Goal: Information Seeking & Learning: Learn about a topic

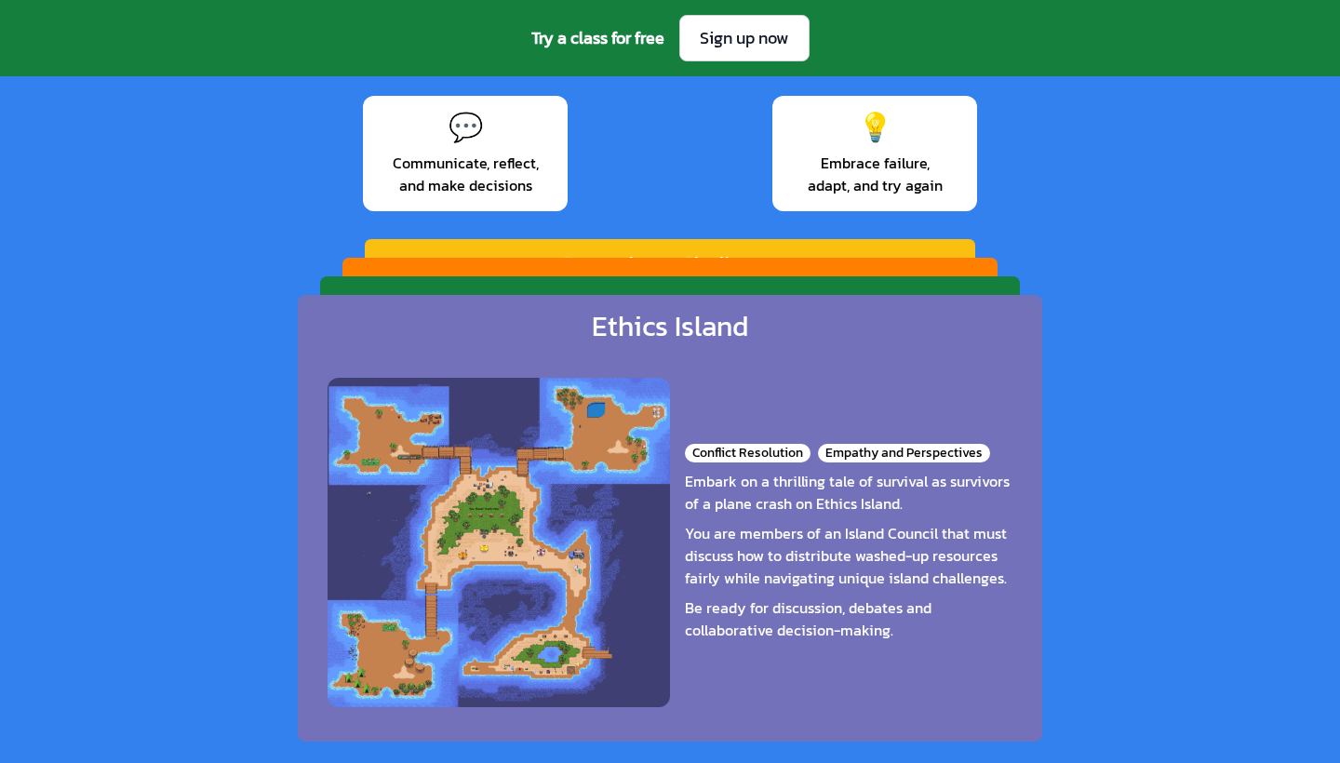
scroll to position [2811, 0]
click at [773, 613] on div "Be ready for discussion, debates and collaborative decision-making." at bounding box center [849, 618] width 328 height 45
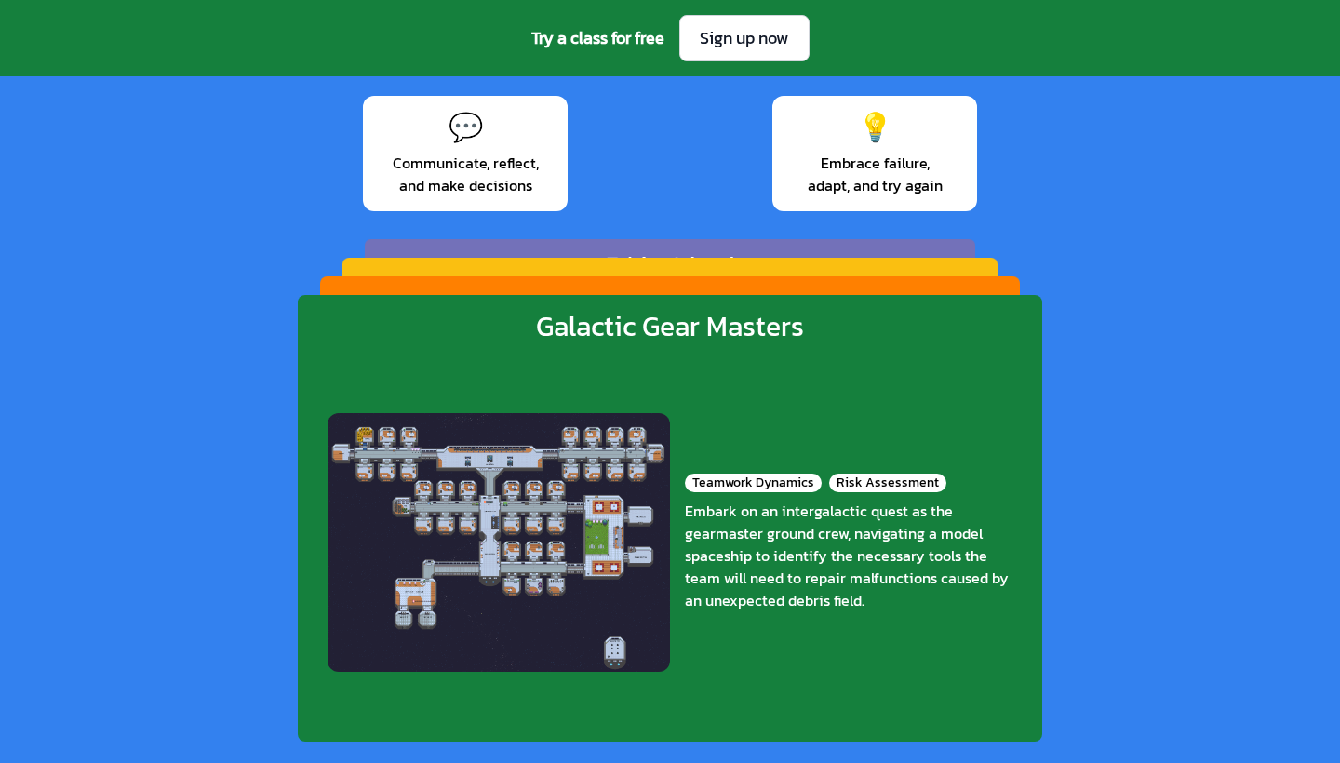
click at [773, 613] on div "Teamwork Dynamics Risk Assessment Embark on an intergalactic quest as the gearm…" at bounding box center [670, 542] width 685 height 368
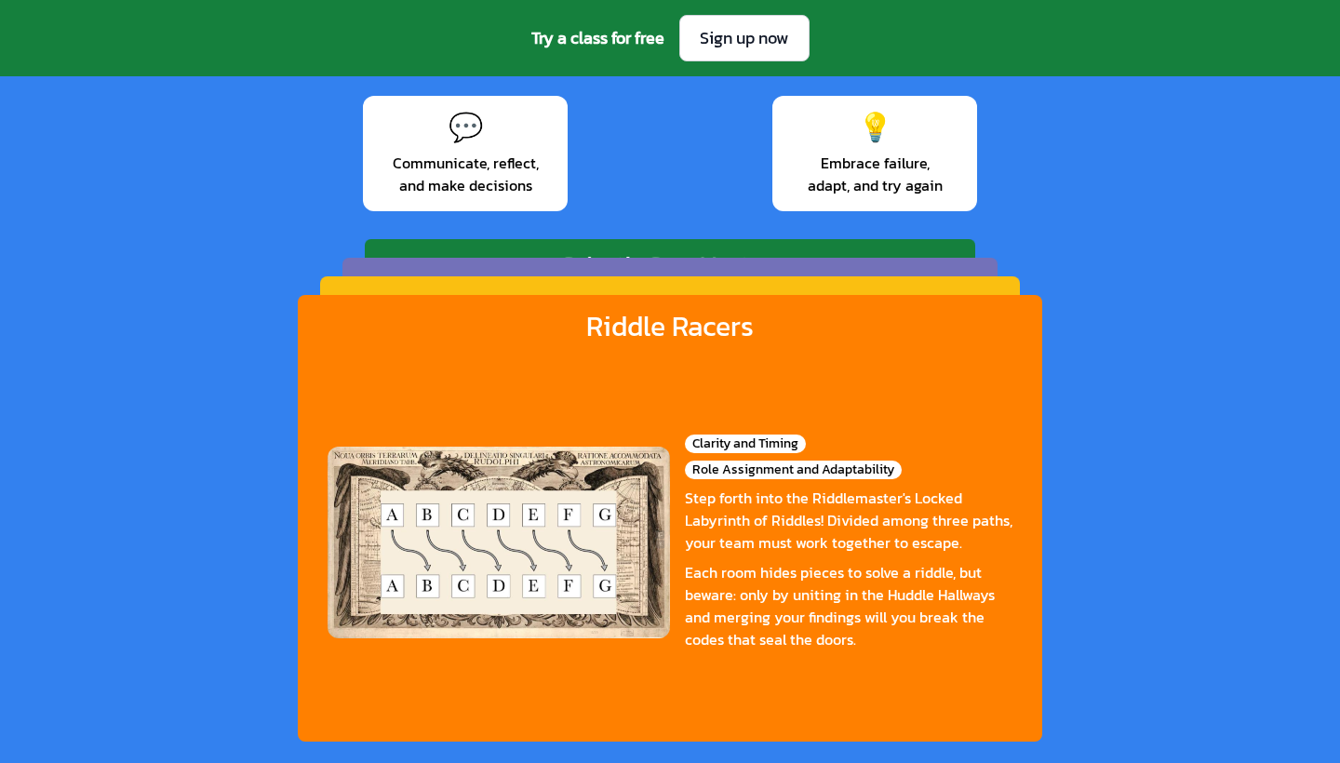
click at [773, 613] on div "Each room hides pieces to solve a riddle, but beware: only by uniting in the Hu…" at bounding box center [849, 605] width 328 height 89
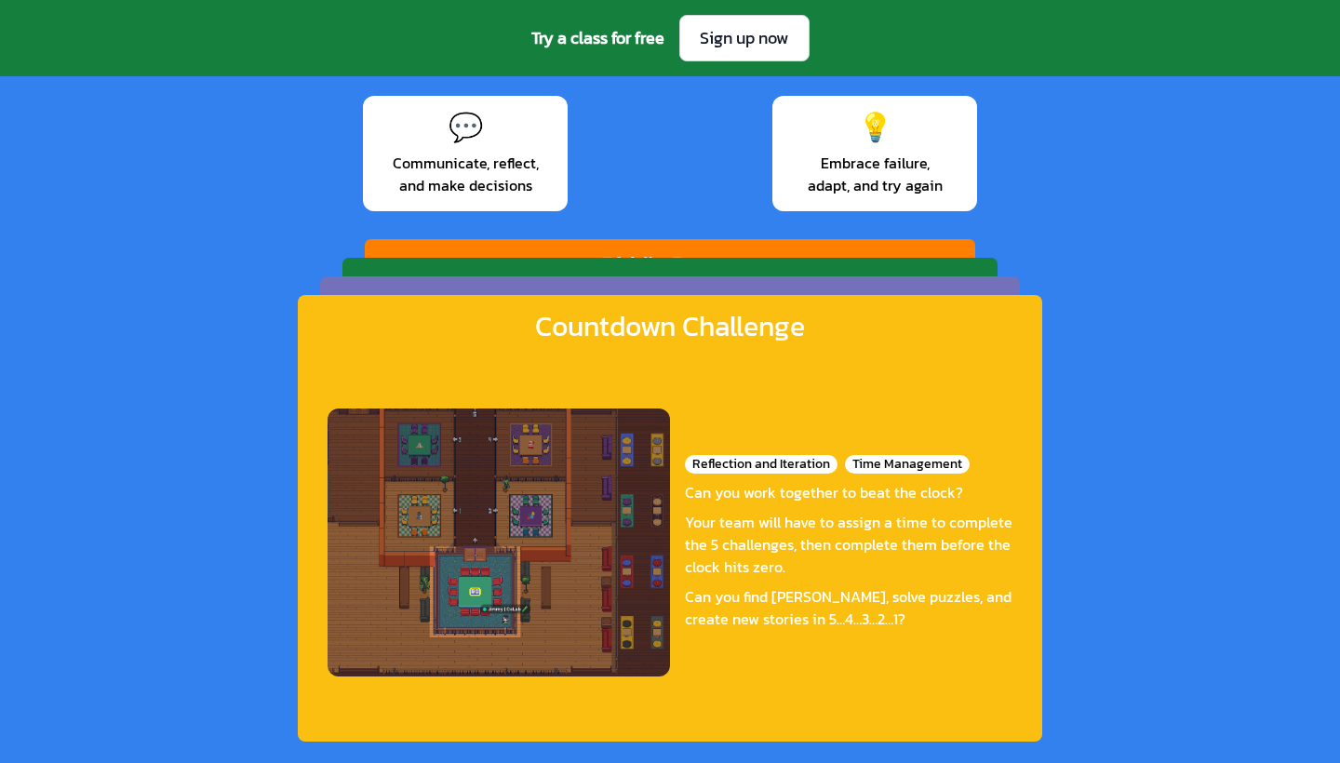
click at [773, 613] on div "Can you find [PERSON_NAME], solve puzzles, and create new stories in 5…4…3…2…1?" at bounding box center [849, 607] width 328 height 45
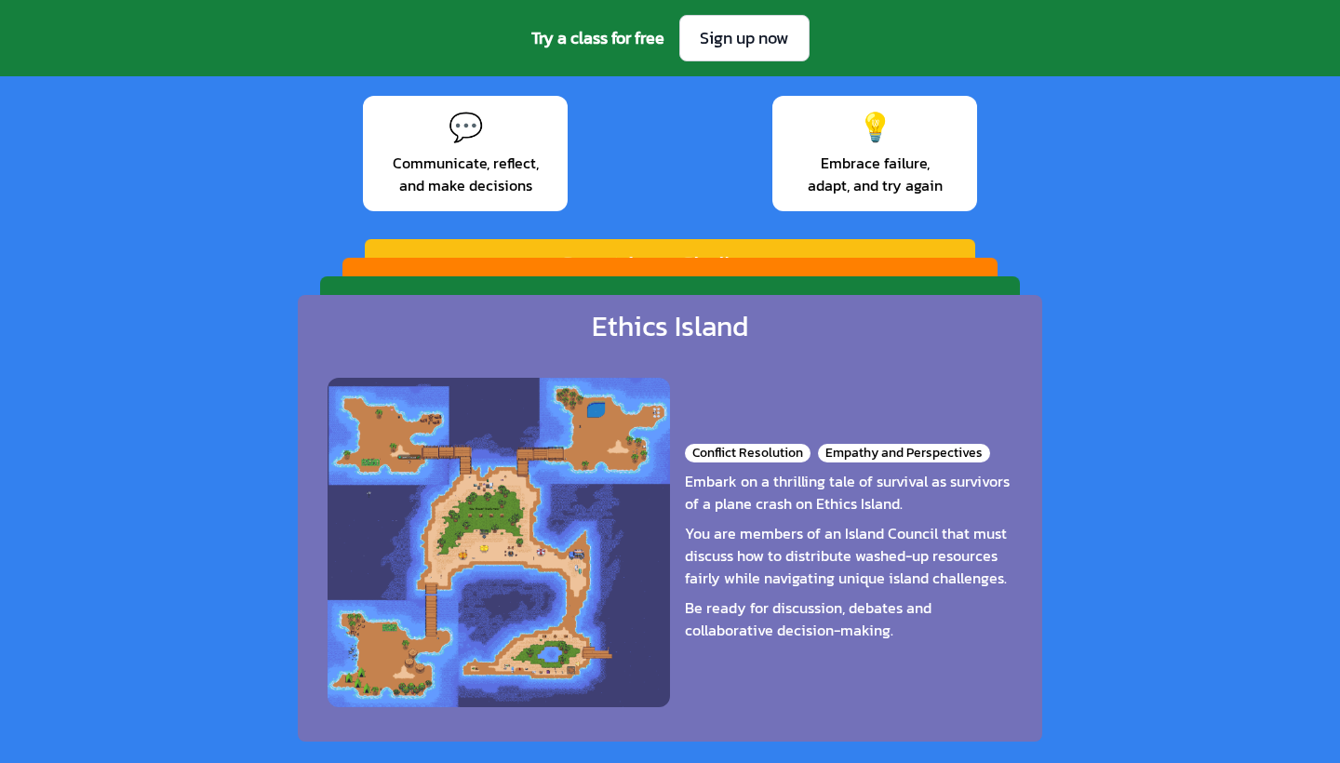
click at [773, 613] on div "Be ready for discussion, debates and collaborative decision-making." at bounding box center [849, 618] width 328 height 45
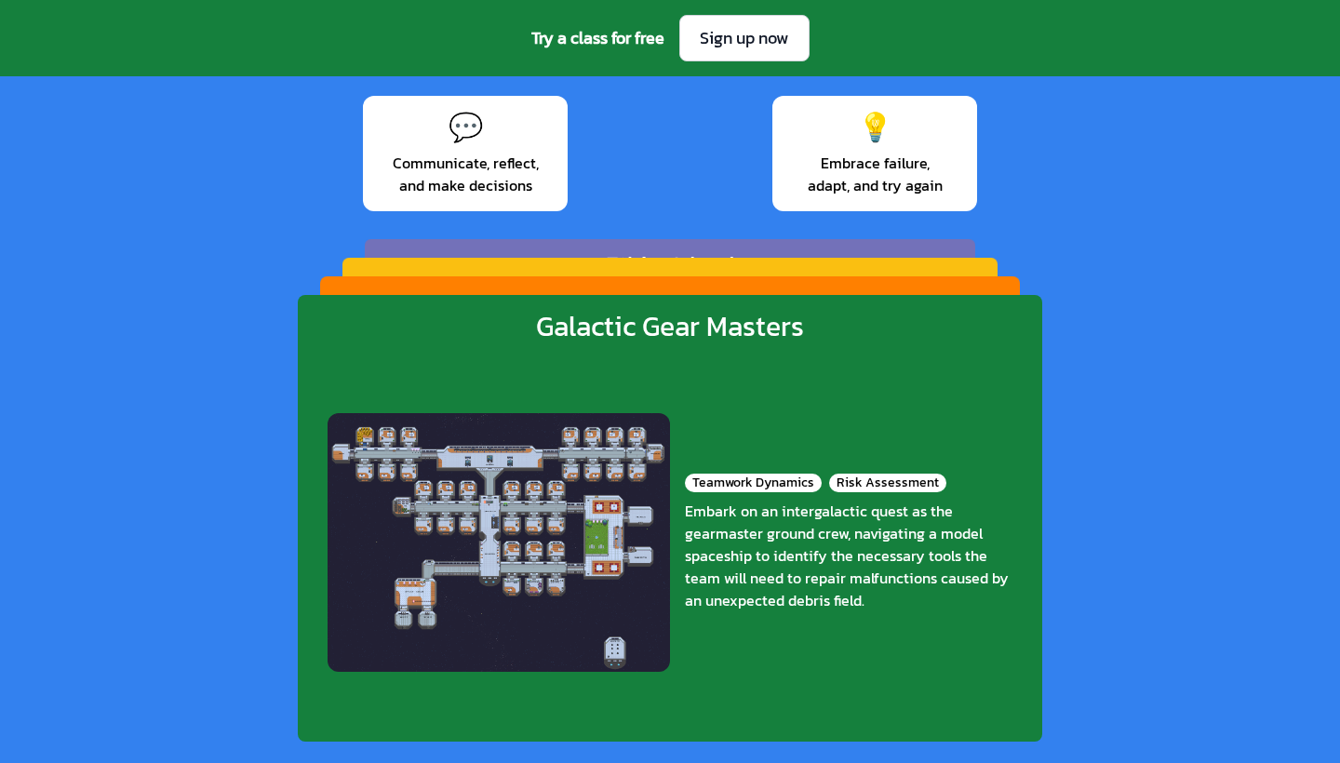
click at [773, 613] on div "Teamwork Dynamics Risk Assessment Embark on an intergalactic quest as the gearm…" at bounding box center [670, 542] width 685 height 368
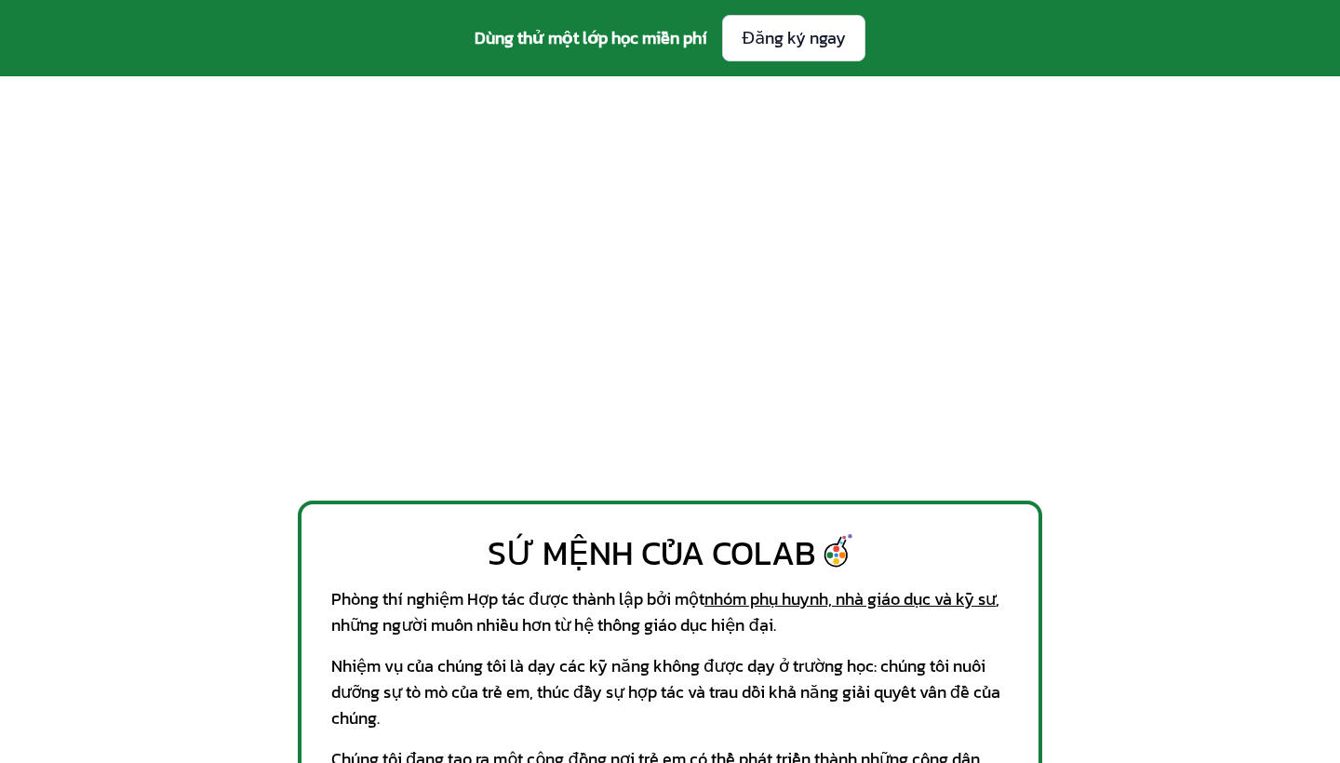
scroll to position [780, 0]
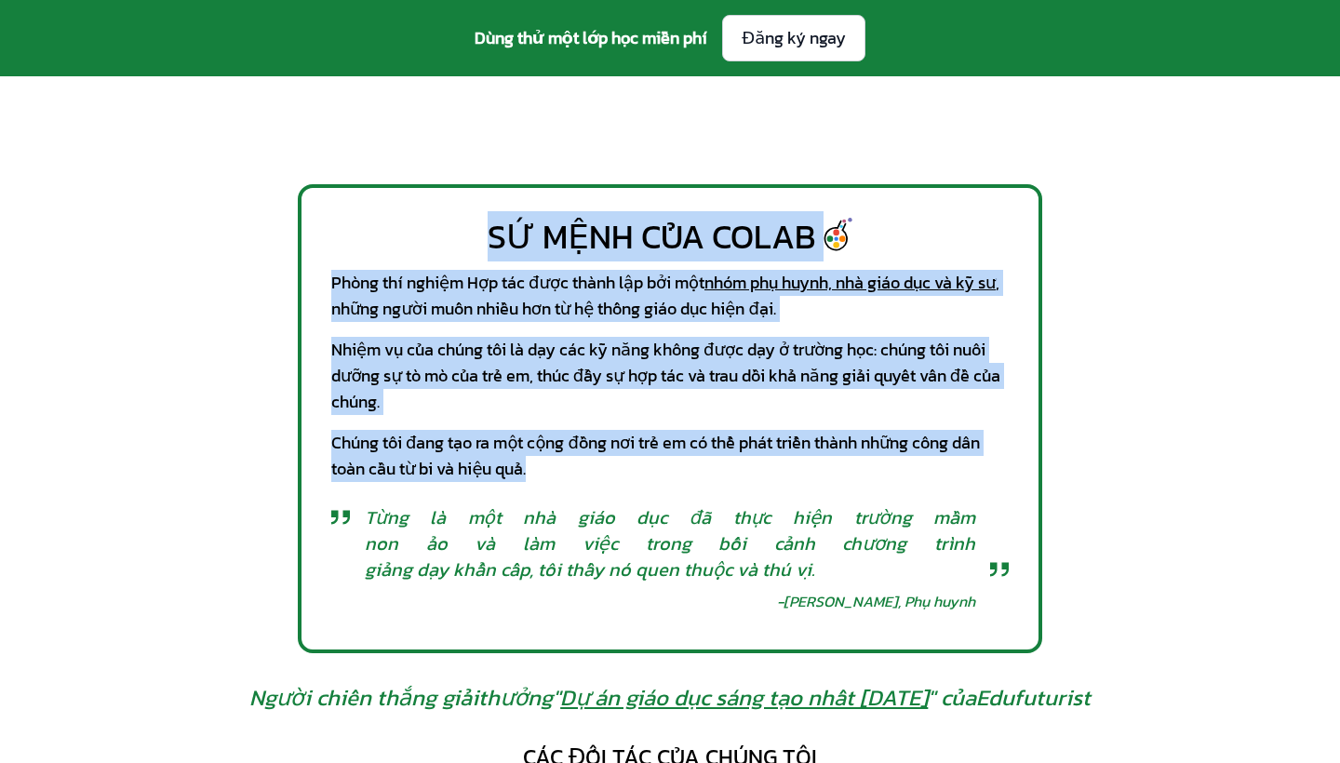
drag, startPoint x: 489, startPoint y: 233, endPoint x: 533, endPoint y: 460, distance: 231.2
click at [533, 460] on div "SỨ MỆNH CỦA COLAB Phòng thí nghiệm Hợp tác được thành lập bởi một nhóm phụ huyn…" at bounding box center [670, 418] width 744 height 469
copy div "SỨ MỆNH CỦA COLAB Phòng thí nghiệm Hợp tác được thành lập bởi một nhóm phụ huyn…"
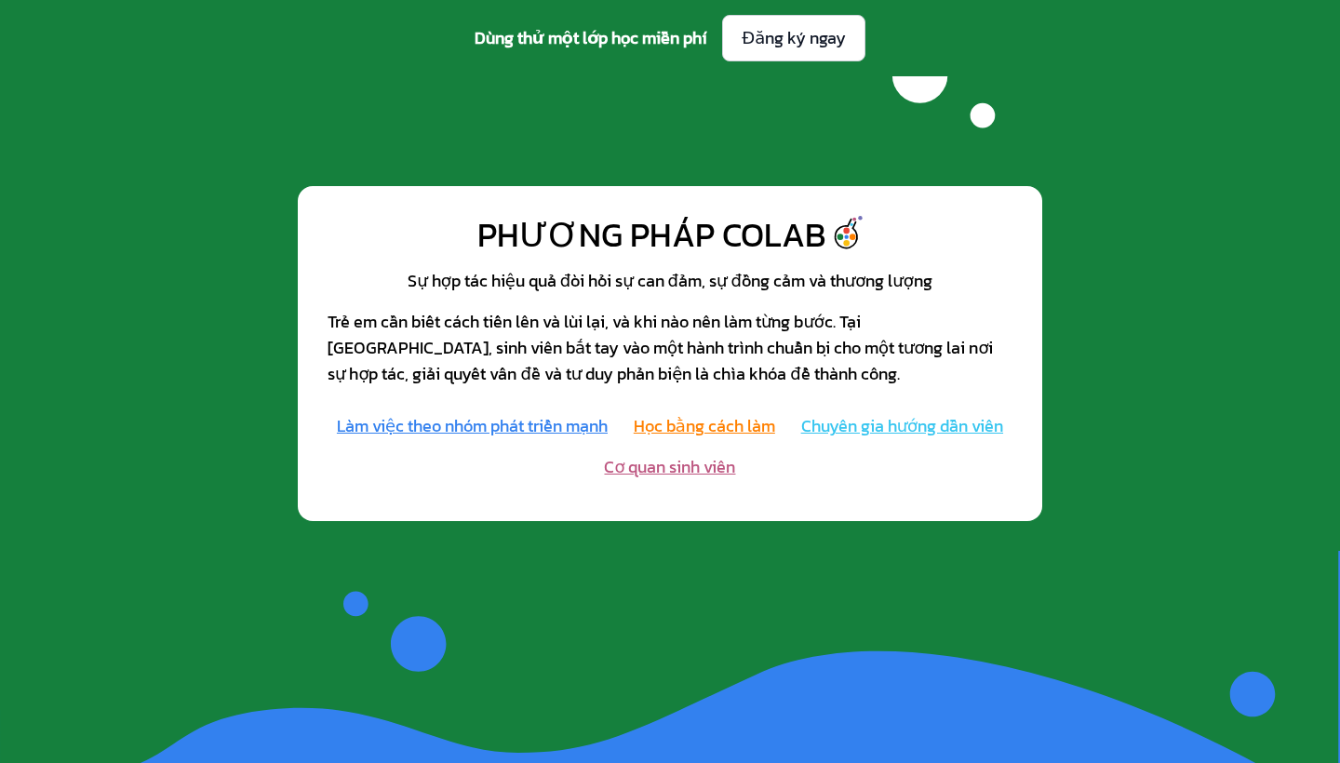
scroll to position [1870, 0]
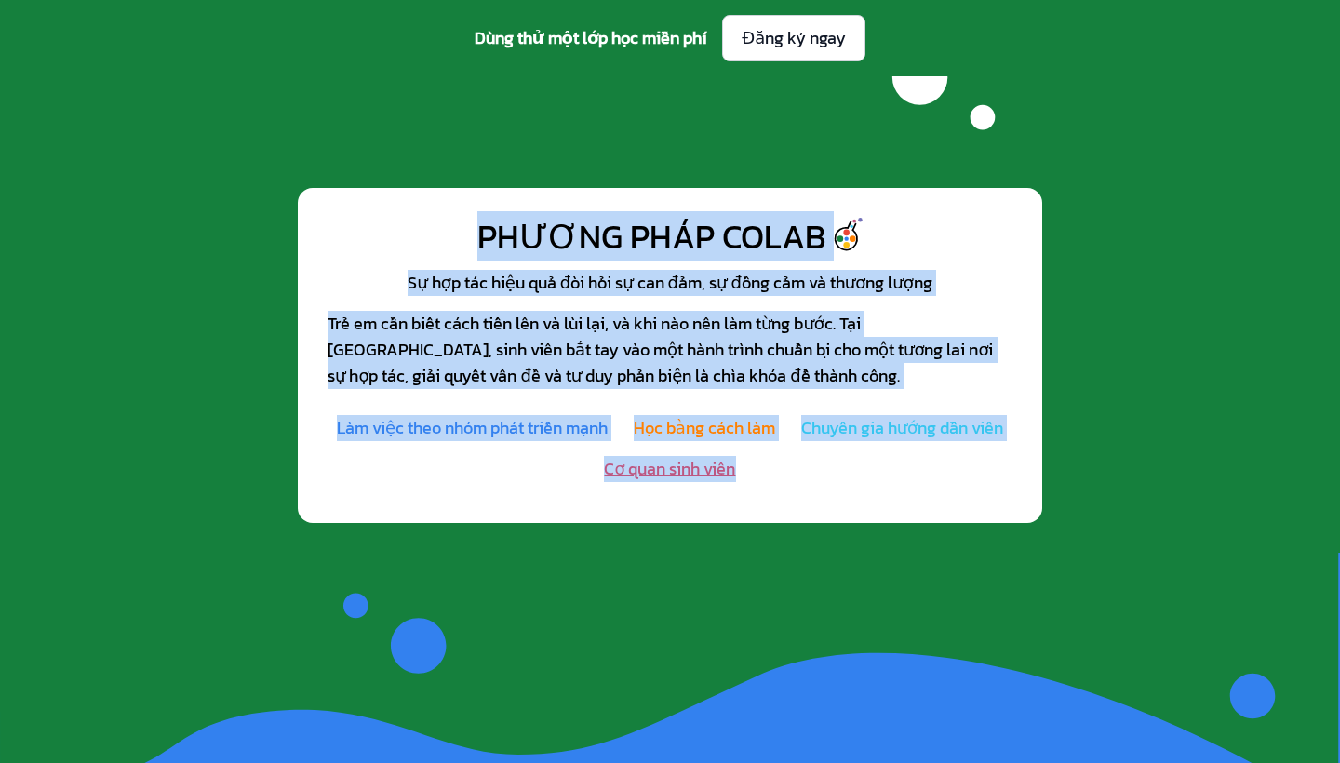
drag, startPoint x: 464, startPoint y: 228, endPoint x: 737, endPoint y: 502, distance: 386.9
click at [737, 502] on div "PHƯƠNG PHÁP COLAB Sự hợp tác hiệu quả đòi hỏi sự can đảm, sự đồng cảm và thương…" at bounding box center [670, 355] width 744 height 335
copy div "PHƯƠNG PHÁP COLAB Sự hợp tác hiệu quả đòi hỏi sự can đảm, sự đồng cảm và thương…"
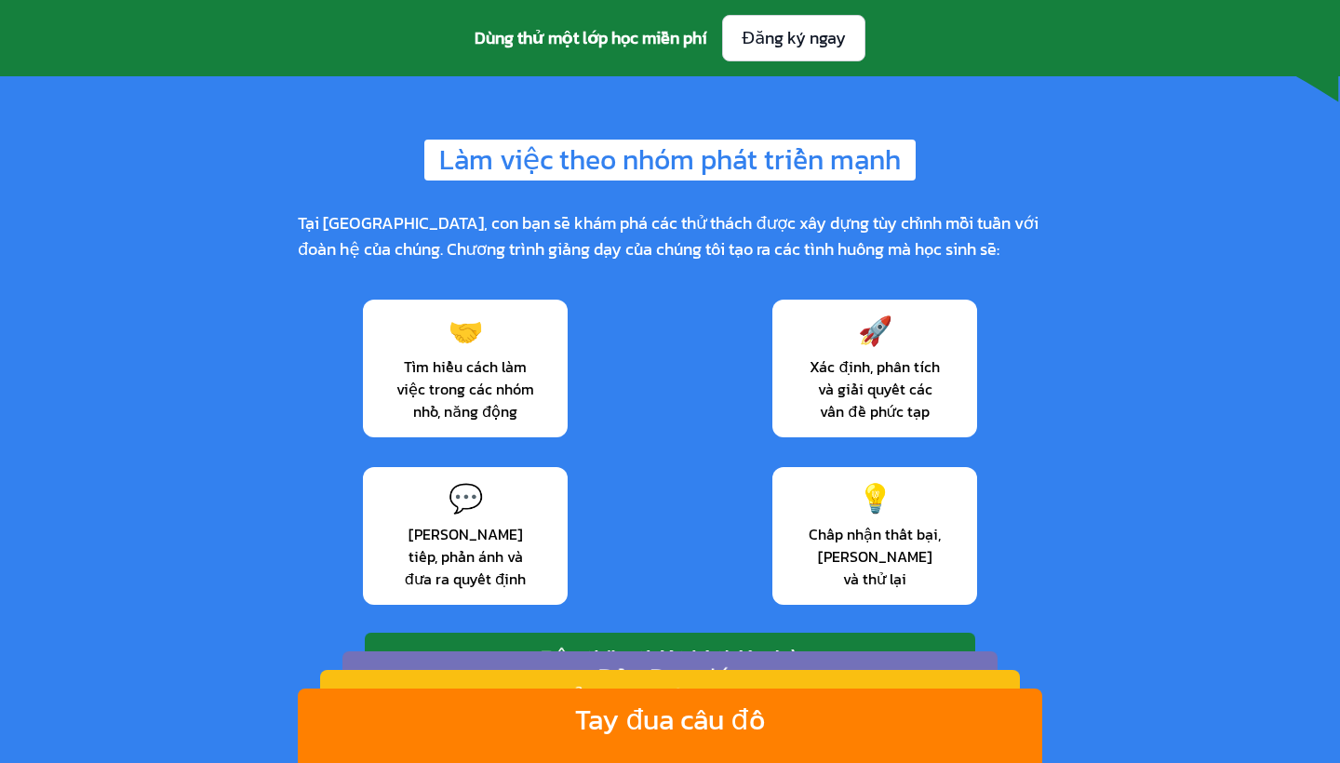
scroll to position [2578, 0]
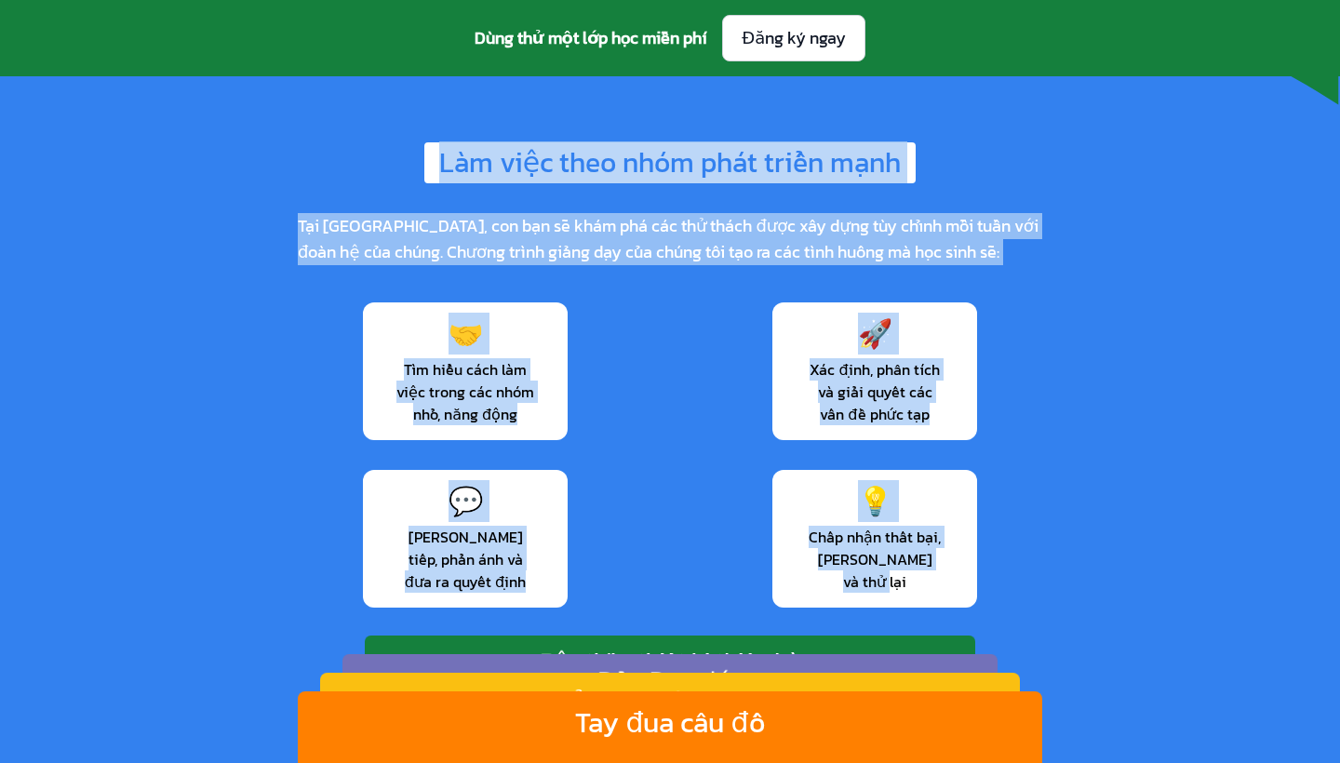
drag, startPoint x: 426, startPoint y: 156, endPoint x: 950, endPoint y: 567, distance: 665.4
click at [950, 567] on div "Làm việc theo nhóm phát triển mạnh Tại [GEOGRAPHIC_DATA], con bạn sẽ khám phá c…" at bounding box center [670, 640] width 744 height 996
copy div "Làm việc theo nhóm phát triển mạnh Tại [GEOGRAPHIC_DATA], con bạn sẽ khám phá c…"
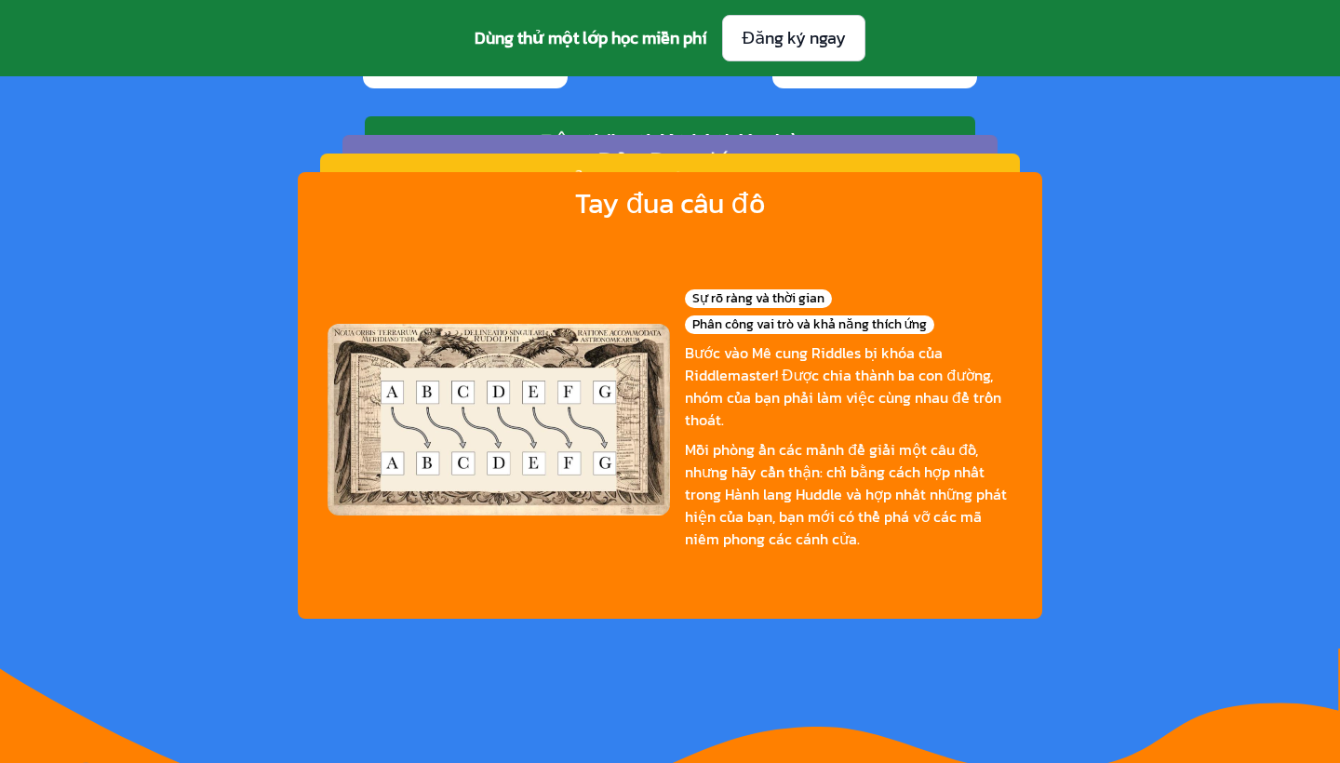
scroll to position [3096, 0]
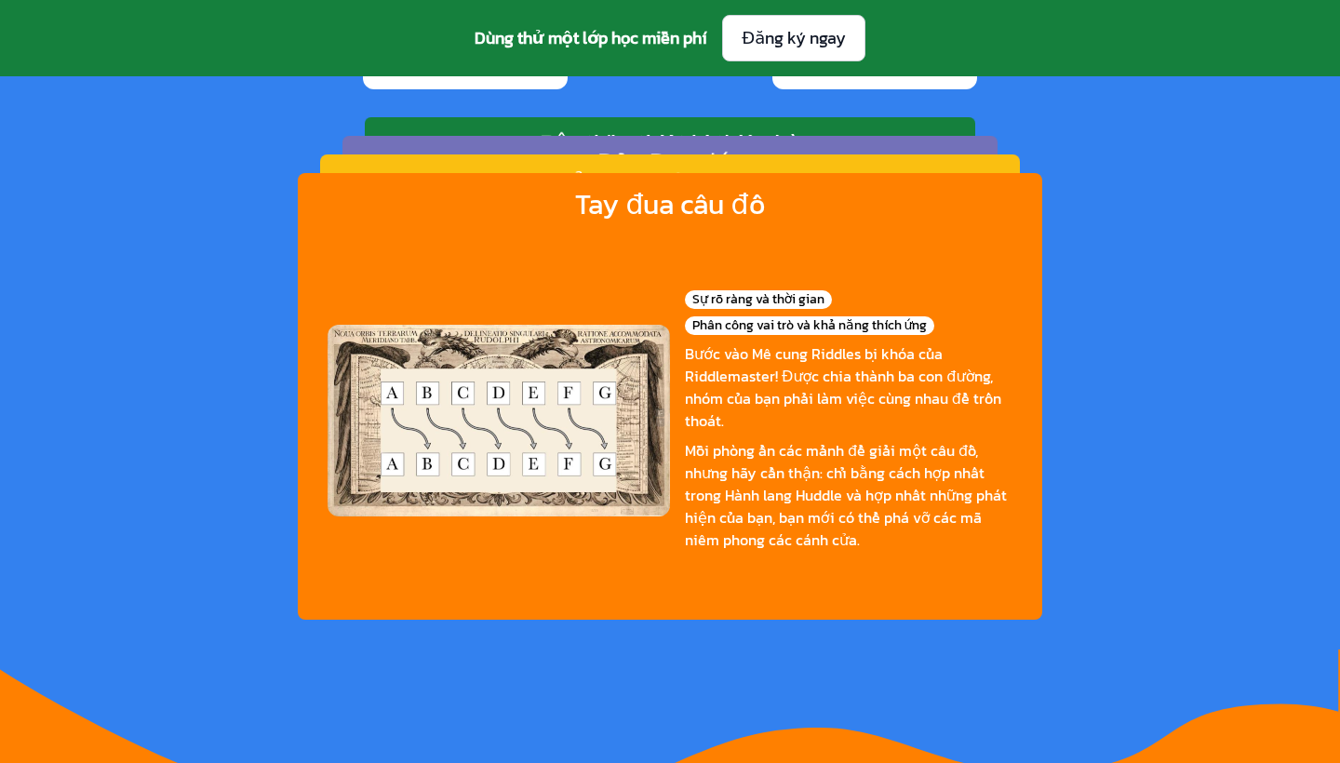
click at [724, 439] on div "Mỗi phòng ẩn các mảnh để giải một câu đố, nhưng hãy cẩn thận: chỉ bằng cách hợp…" at bounding box center [849, 495] width 328 height 112
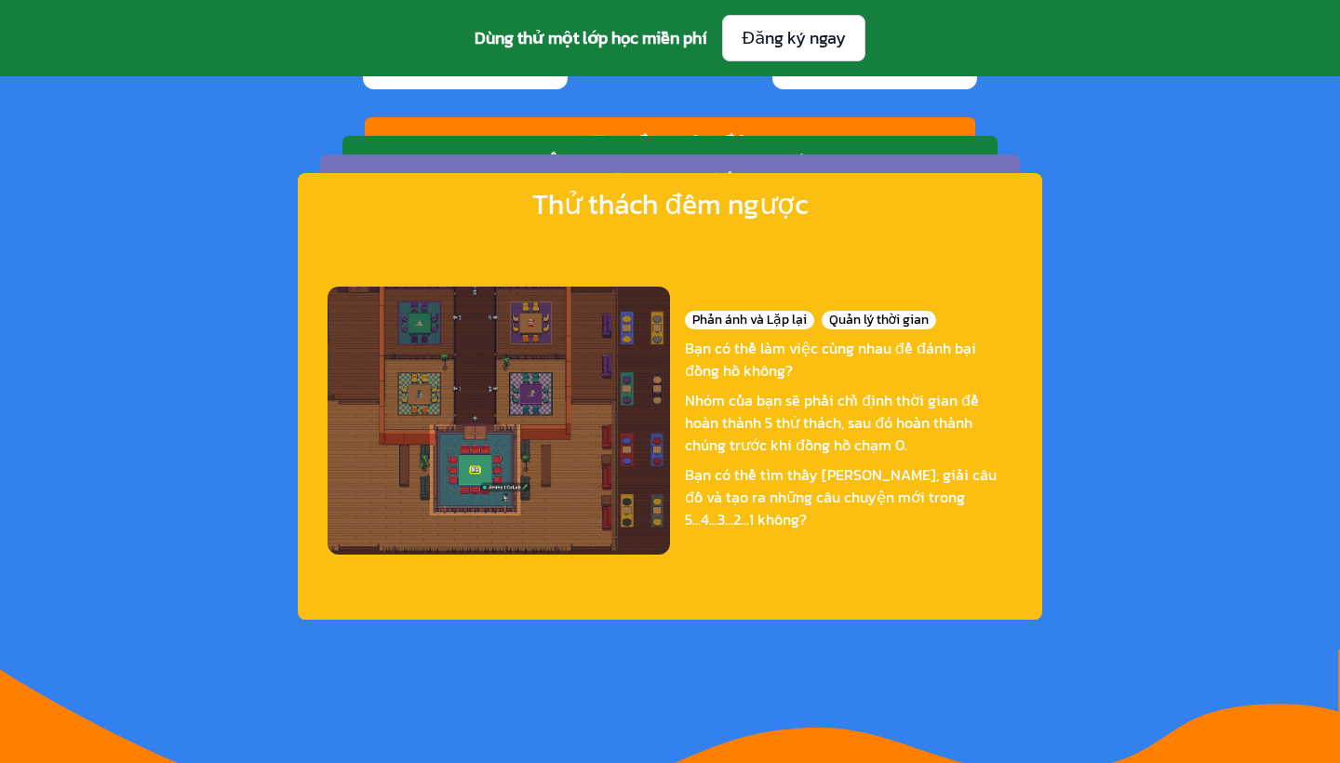
click at [724, 438] on div "Nhóm của bạn sẽ phải chỉ định thời gian để hoàn thành 5 thử thách, sau đó hoàn …" at bounding box center [849, 422] width 328 height 67
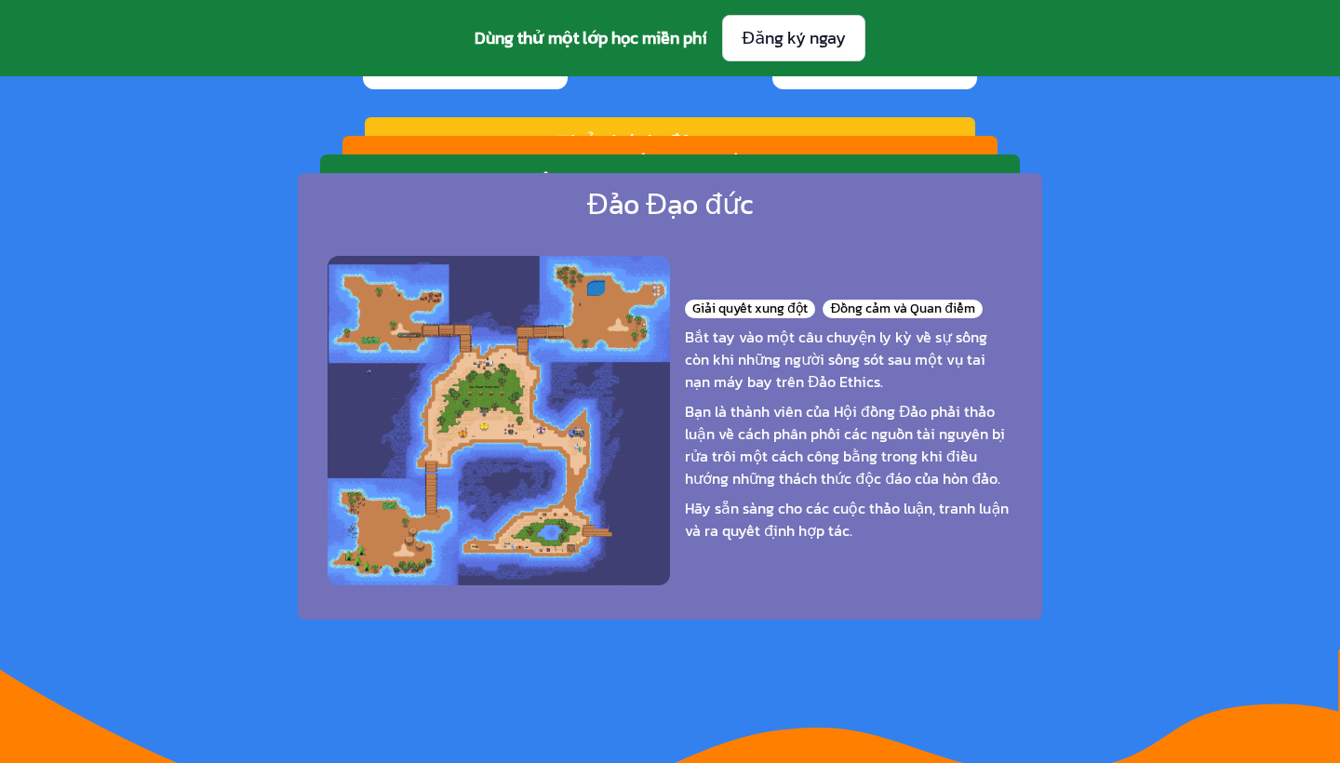
click at [724, 439] on div "Bạn là thành viên của Hội đồng Đảo phải thảo luận về cách phân phối các nguồn t…" at bounding box center [849, 444] width 328 height 89
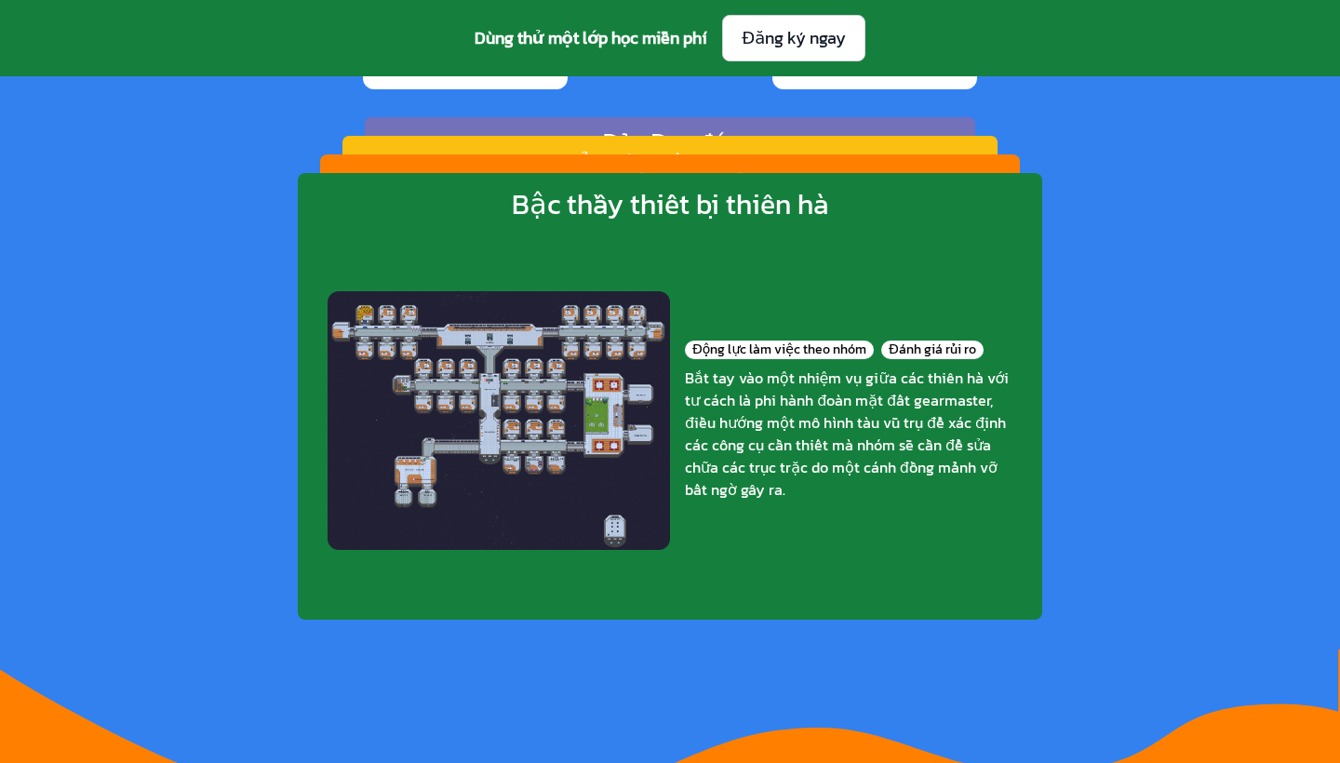
click at [724, 439] on div "Bắt tay vào một nhiệm vụ giữa các thiên hà với tư cách là phi hành đoàn mặt đất…" at bounding box center [849, 434] width 328 height 134
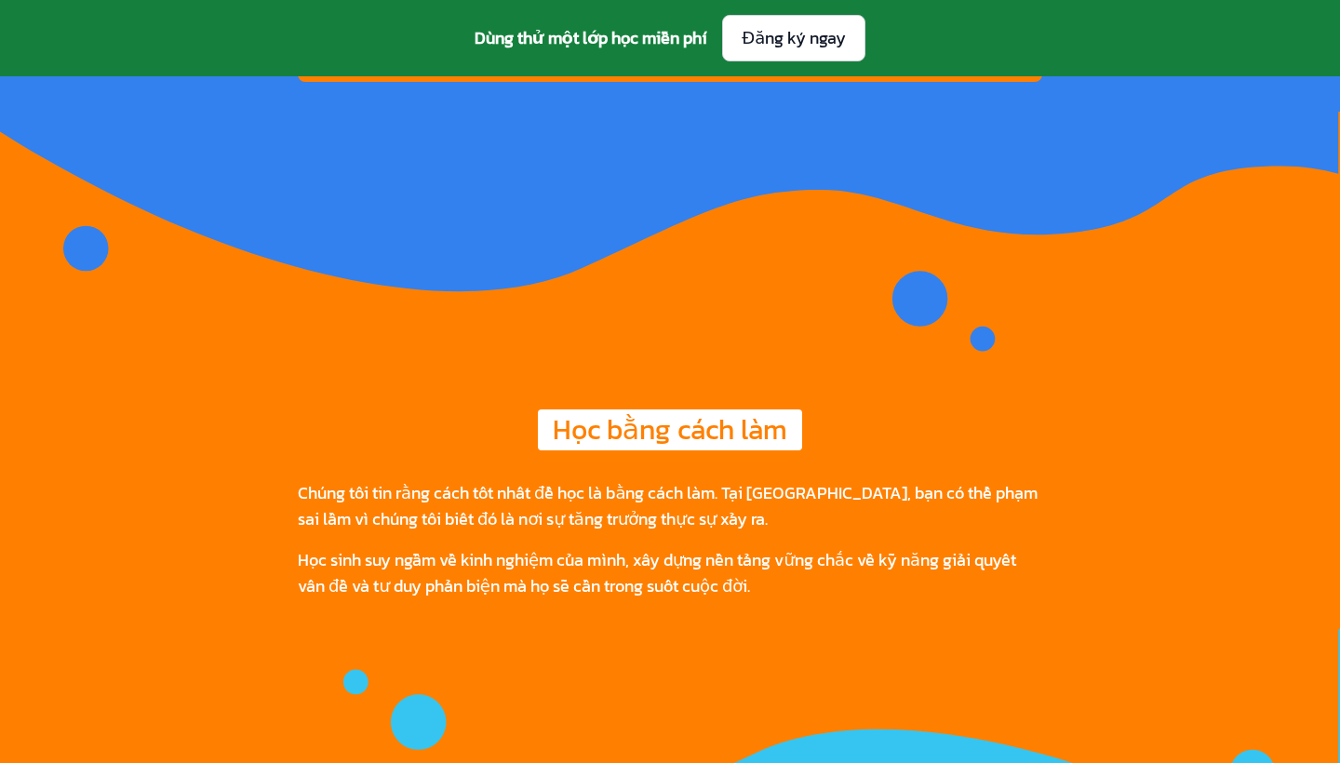
scroll to position [3725, 0]
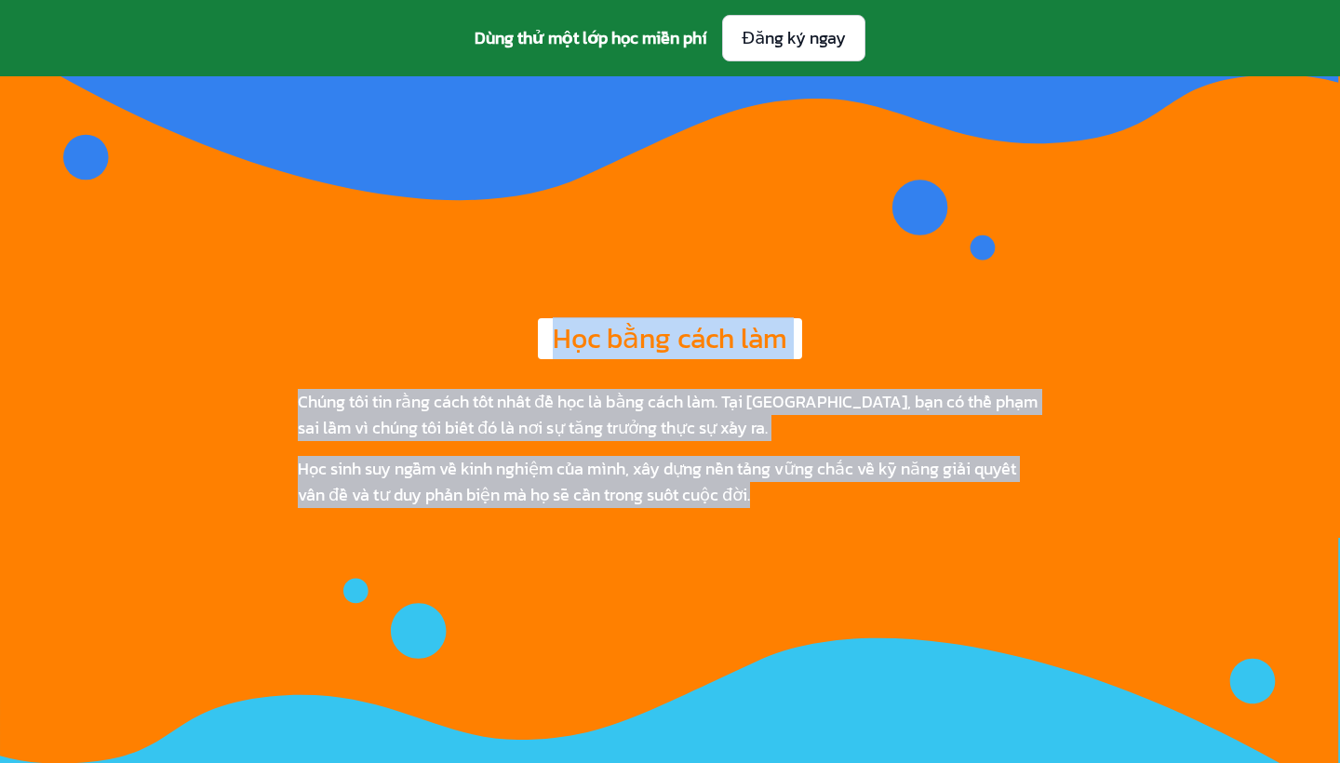
drag, startPoint x: 540, startPoint y: 311, endPoint x: 758, endPoint y: 484, distance: 278.9
click at [758, 484] on div "Học bằng cách làm Chúng tôi tin rằng cách tốt nhất để học là bằng cách làm. Tại…" at bounding box center [670, 413] width 744 height 190
copy div "Học bằng cách làm Chúng tôi tin rằng cách tốt nhất để học là bằng cách làm. Tại…"
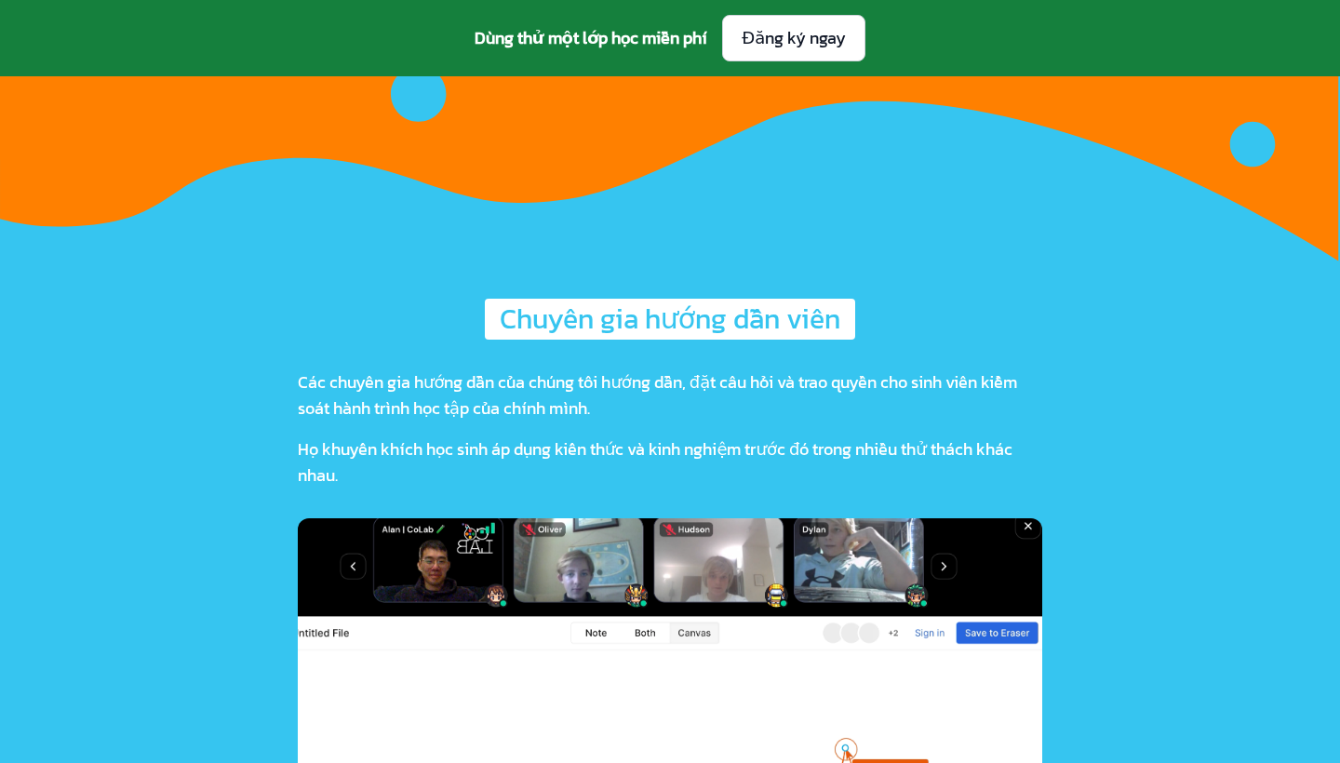
scroll to position [4329, 0]
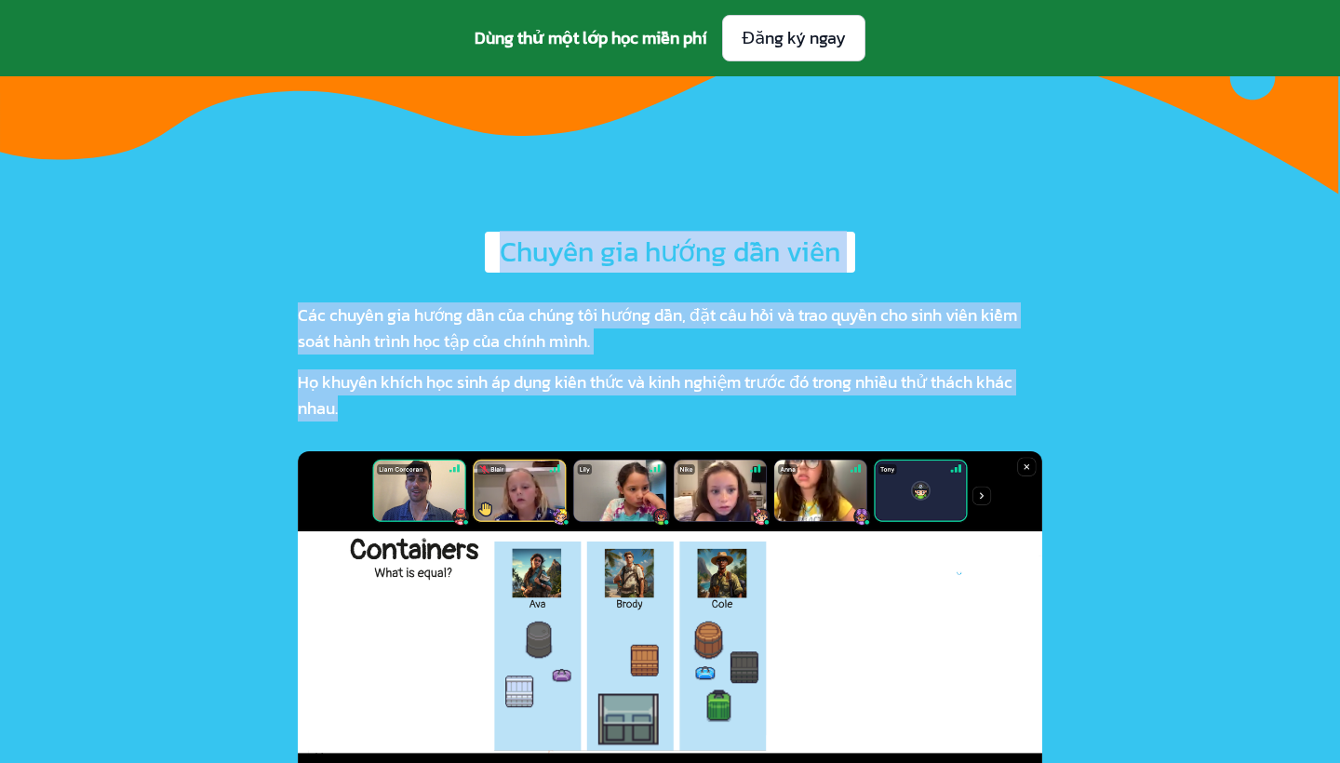
drag, startPoint x: 491, startPoint y: 212, endPoint x: 352, endPoint y: 384, distance: 221.6
click at [352, 384] on div "Chuyên gia hướng dẫn viên Các chuyên gia hướng dẫn của chúng tôi hướng dẫn, đặt…" at bounding box center [670, 515] width 744 height 566
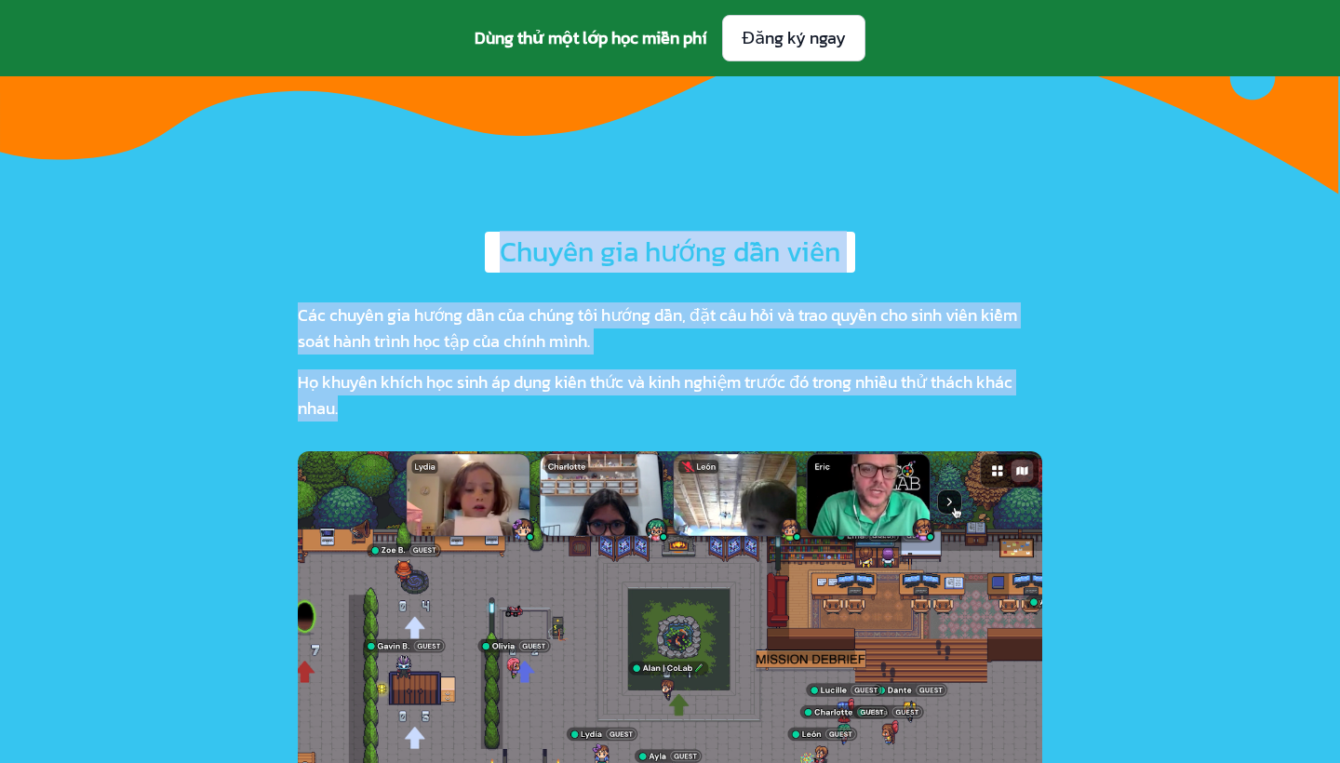
copy div "Chuyên gia hướng dẫn viên Các chuyên gia hướng dẫn của chúng tôi hướng dẫn, đặt…"
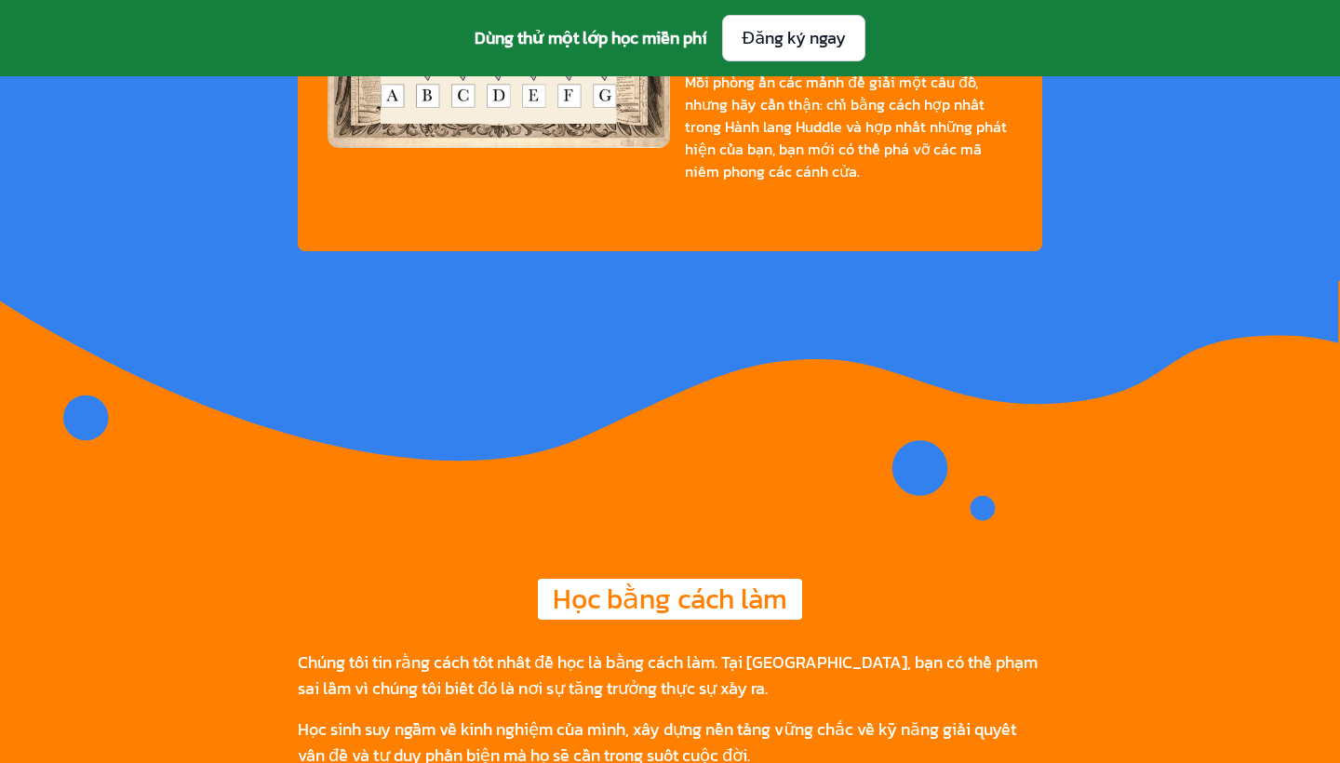
scroll to position [3265, 0]
